Goal: Complete application form: Complete application form

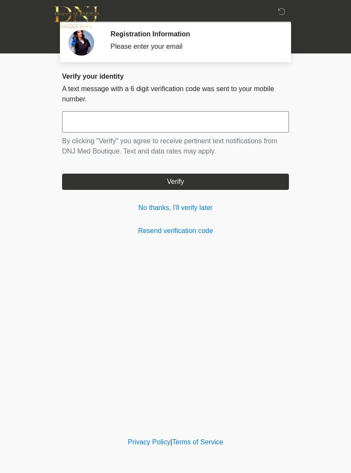
click at [238, 129] on input "text" at bounding box center [175, 121] width 227 height 21
type input "******"
click at [239, 182] on button "Verify" at bounding box center [175, 182] width 227 height 16
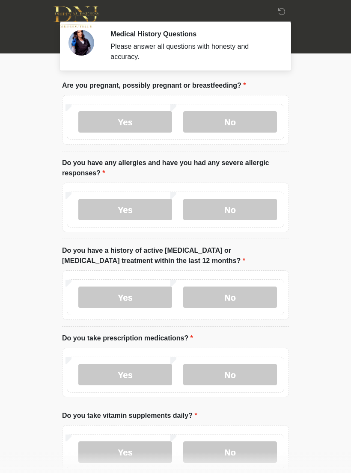
click at [239, 120] on label "No" at bounding box center [230, 121] width 94 height 21
click at [239, 211] on label "No" at bounding box center [230, 209] width 94 height 21
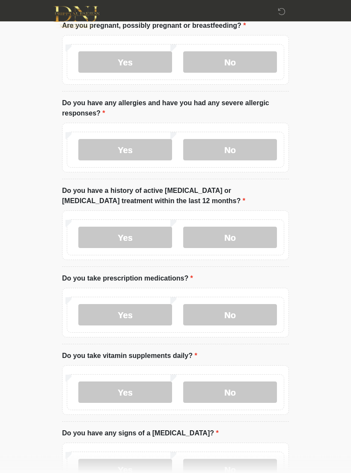
click at [239, 237] on label "No" at bounding box center [230, 237] width 94 height 21
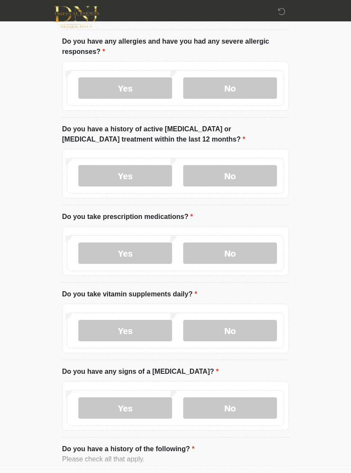
scroll to position [125, 0]
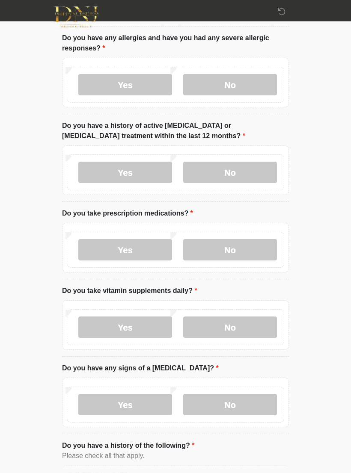
click at [234, 248] on label "No" at bounding box center [230, 249] width 94 height 21
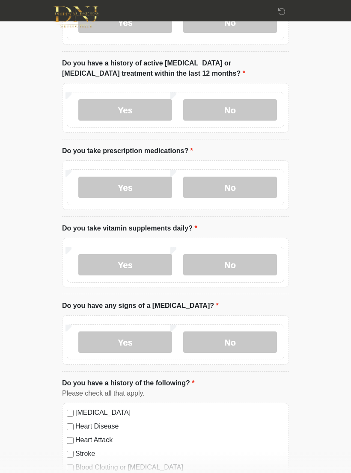
scroll to position [194, 0]
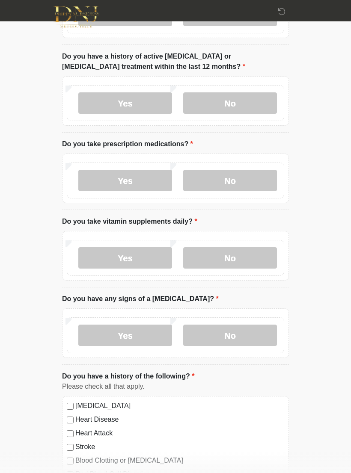
click at [235, 261] on label "No" at bounding box center [230, 257] width 94 height 21
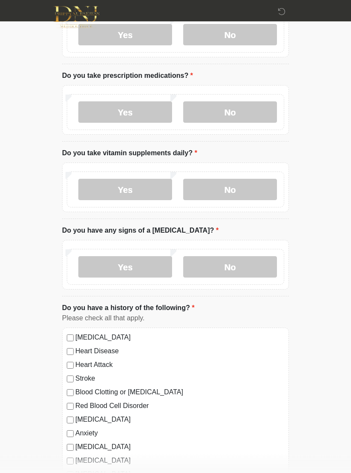
click at [234, 270] on label "No" at bounding box center [230, 267] width 94 height 21
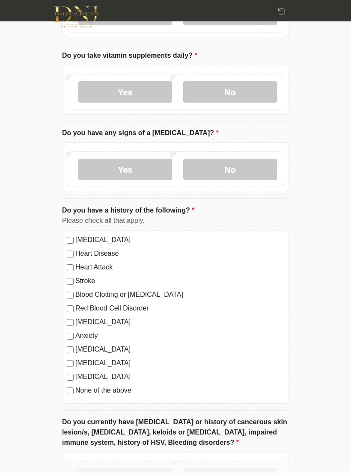
scroll to position [363, 0]
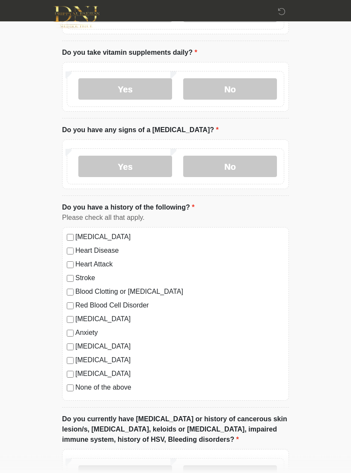
click at [69, 392] on div "High Blood Pressure Heart Disease Heart Attack Stroke Blood Clotting or Bleedin…" at bounding box center [175, 315] width 227 height 174
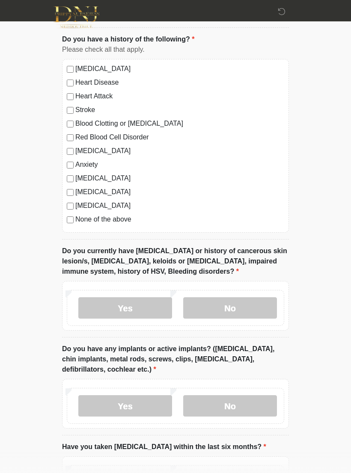
scroll to position [534, 0]
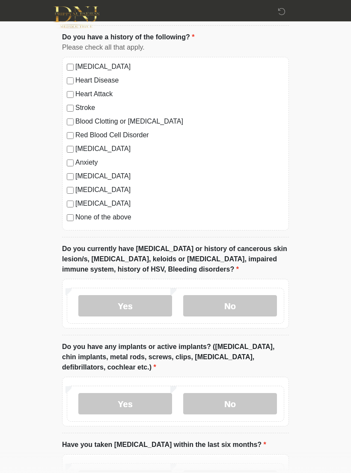
click at [230, 307] on label "No" at bounding box center [230, 305] width 94 height 21
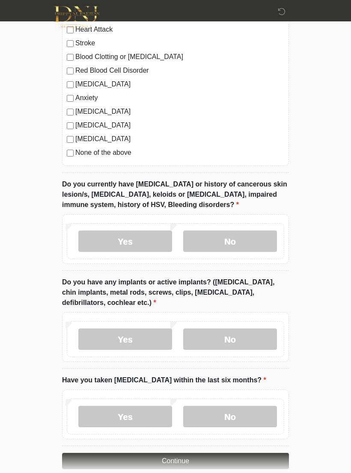
scroll to position [625, 0]
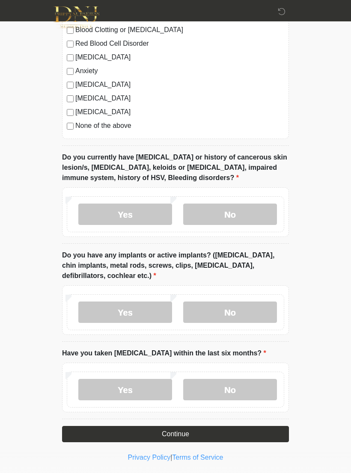
click at [238, 312] on label "No" at bounding box center [230, 312] width 94 height 21
click at [235, 388] on label "No" at bounding box center [230, 389] width 94 height 21
click at [223, 440] on button "Continue" at bounding box center [175, 434] width 227 height 16
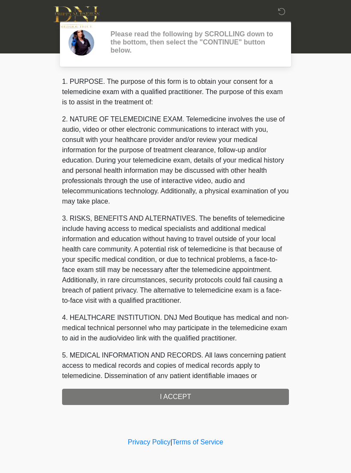
scroll to position [0, 0]
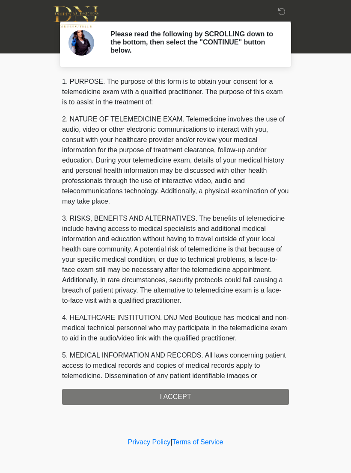
click at [220, 395] on div "1. PURPOSE. The purpose of this form is to obtain your consent for a telemedici…" at bounding box center [175, 241] width 227 height 329
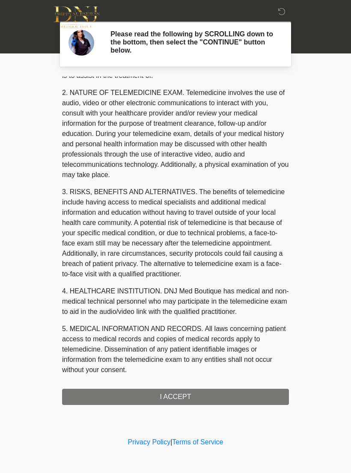
click at [187, 393] on div "1. PURPOSE. The purpose of this form is to obtain your consent for a telemedici…" at bounding box center [175, 241] width 227 height 329
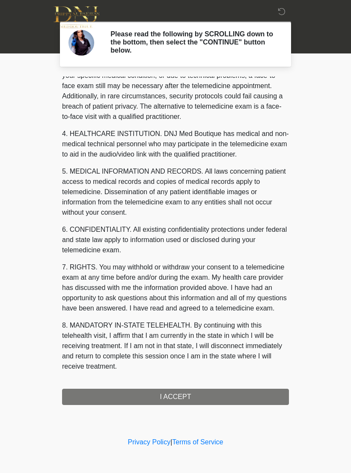
scroll to position [194, 0]
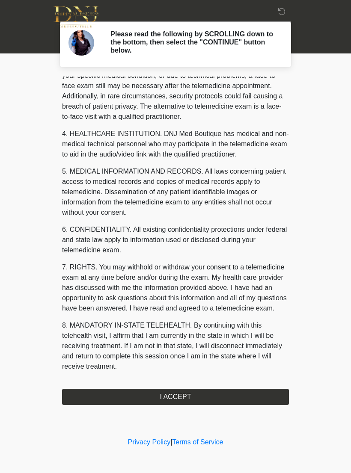
click at [197, 397] on button "I ACCEPT" at bounding box center [175, 397] width 227 height 16
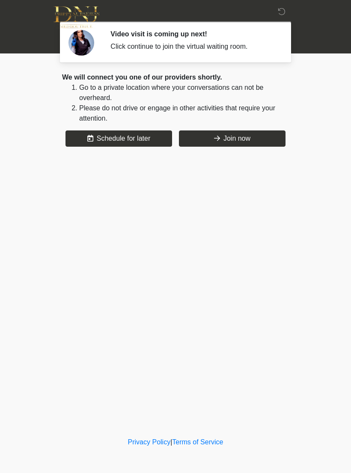
click at [239, 142] on button "Join now" at bounding box center [232, 139] width 107 height 16
